Goal: Task Accomplishment & Management: Manage account settings

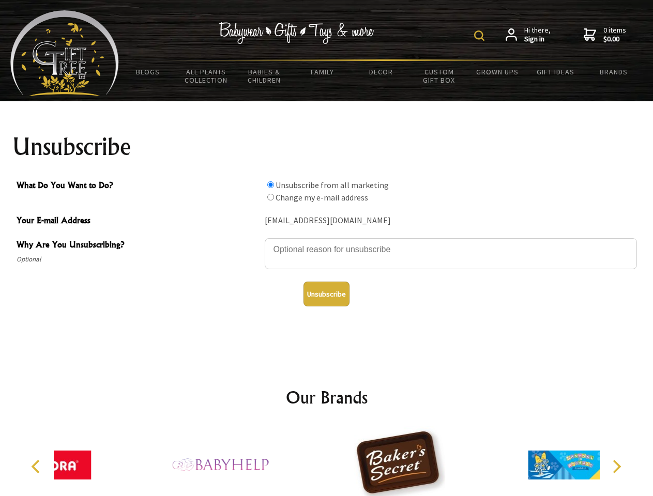
click at [481, 36] on img at bounding box center [479, 36] width 10 height 10
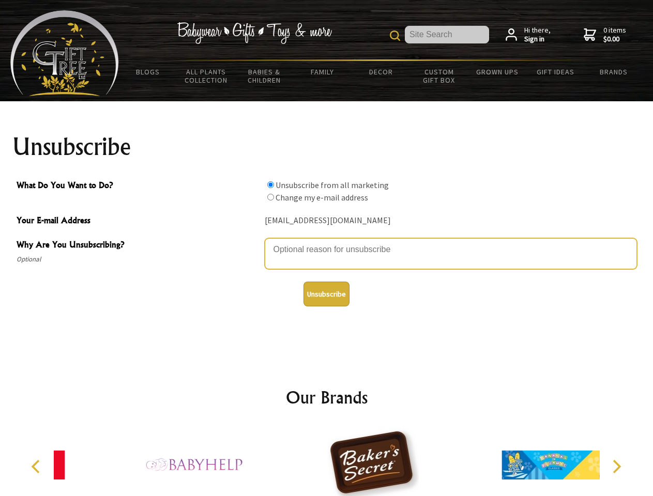
click at [327, 242] on textarea "Why Are You Unsubscribing?" at bounding box center [451, 253] width 372 height 31
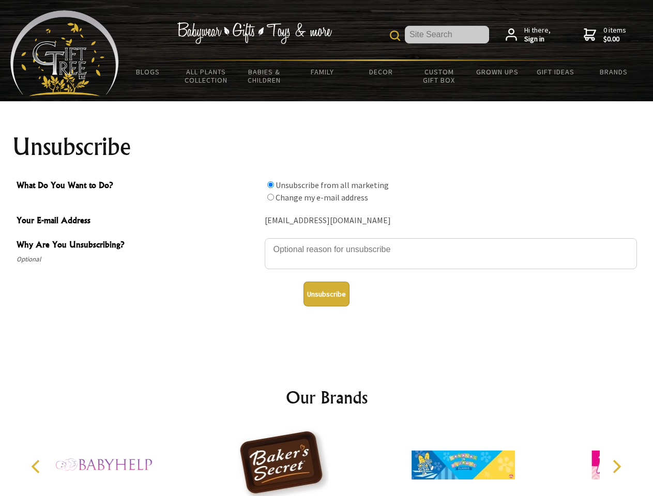
click at [270, 185] on input "What Do You Want to Do?" at bounding box center [270, 185] width 7 height 7
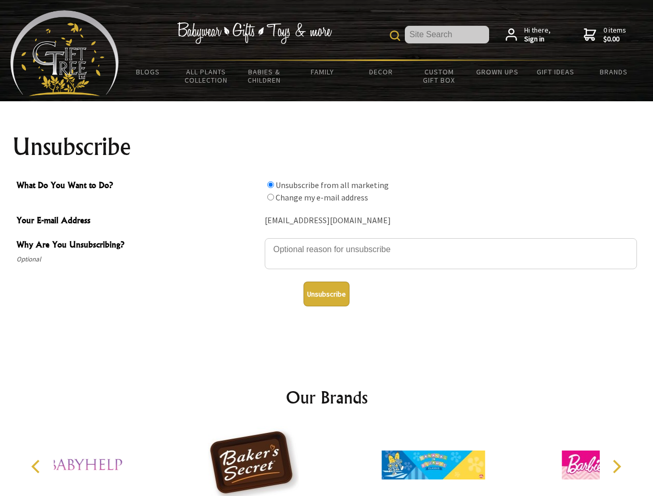
click at [270, 197] on input "What Do You Want to Do?" at bounding box center [270, 197] width 7 height 7
radio input "true"
click at [326, 294] on button "Unsubscribe" at bounding box center [327, 294] width 46 height 25
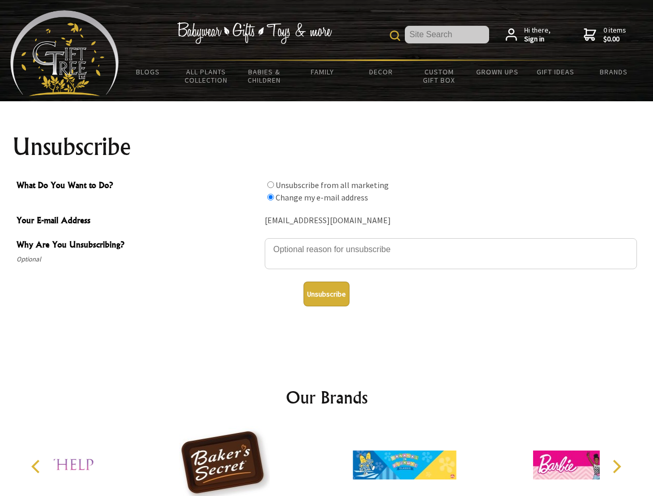
click at [37, 467] on icon "Previous" at bounding box center [36, 466] width 13 height 13
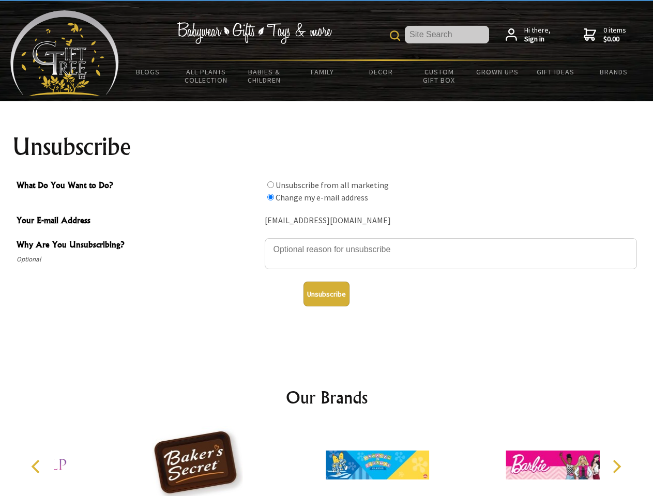
click at [616, 467] on icon "Next" at bounding box center [615, 466] width 13 height 13
